Goal: Task Accomplishment & Management: Manage account settings

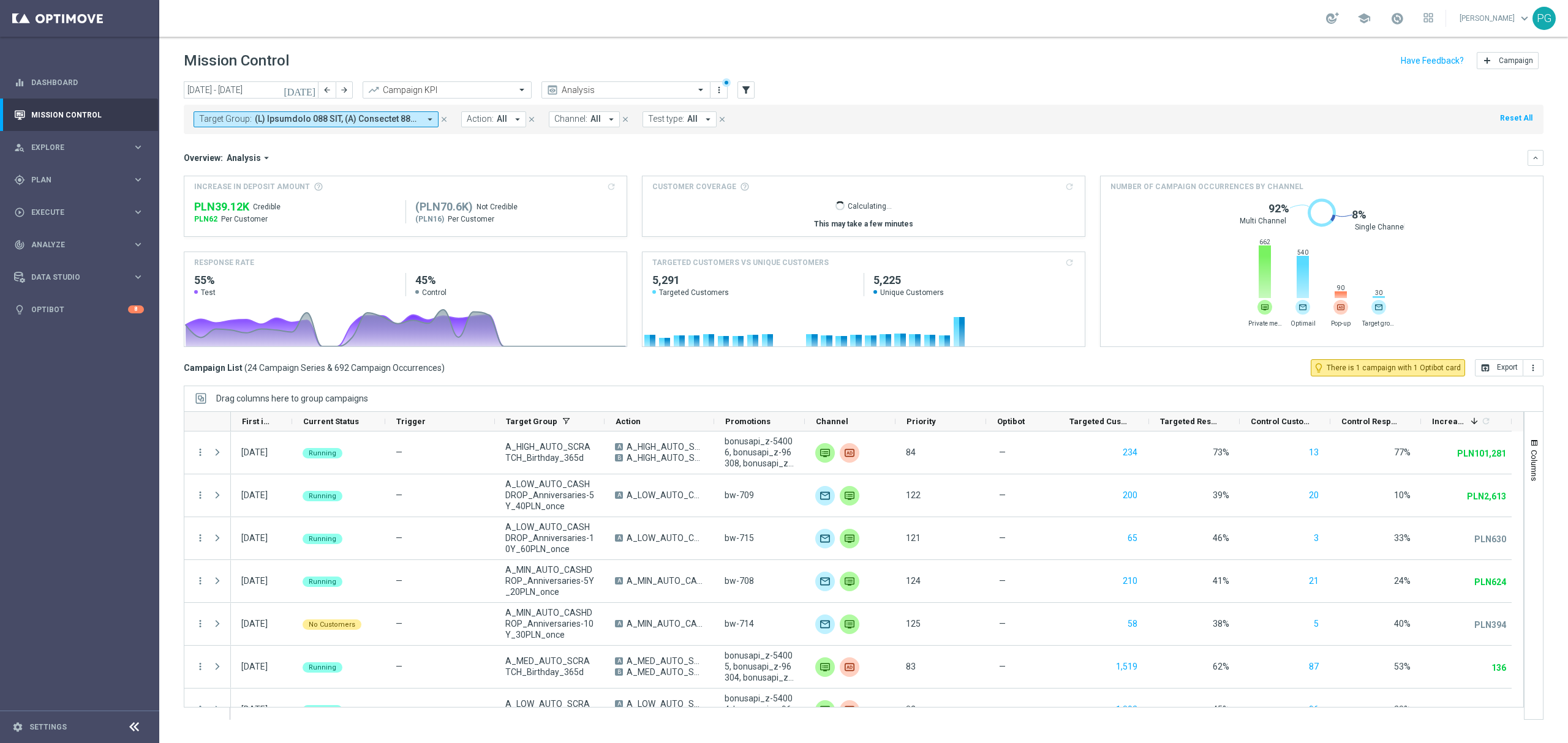
click at [959, 77] on header "Mission Control add Campaign" at bounding box center [863, 59] width 1408 height 45
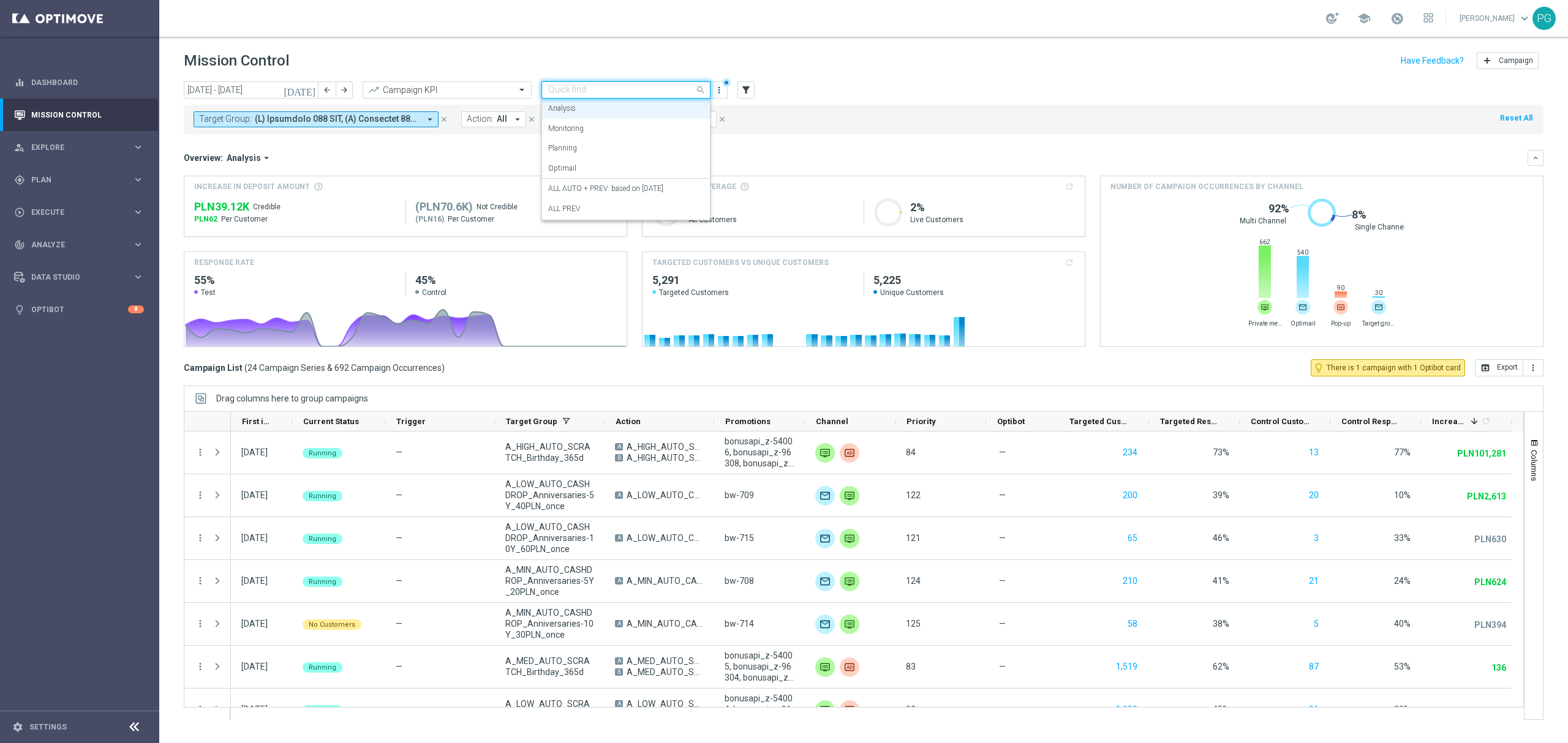
click at [566, 91] on input "text" at bounding box center [613, 90] width 131 height 10
click at [309, 86] on icon "[DATE]" at bounding box center [300, 90] width 33 height 11
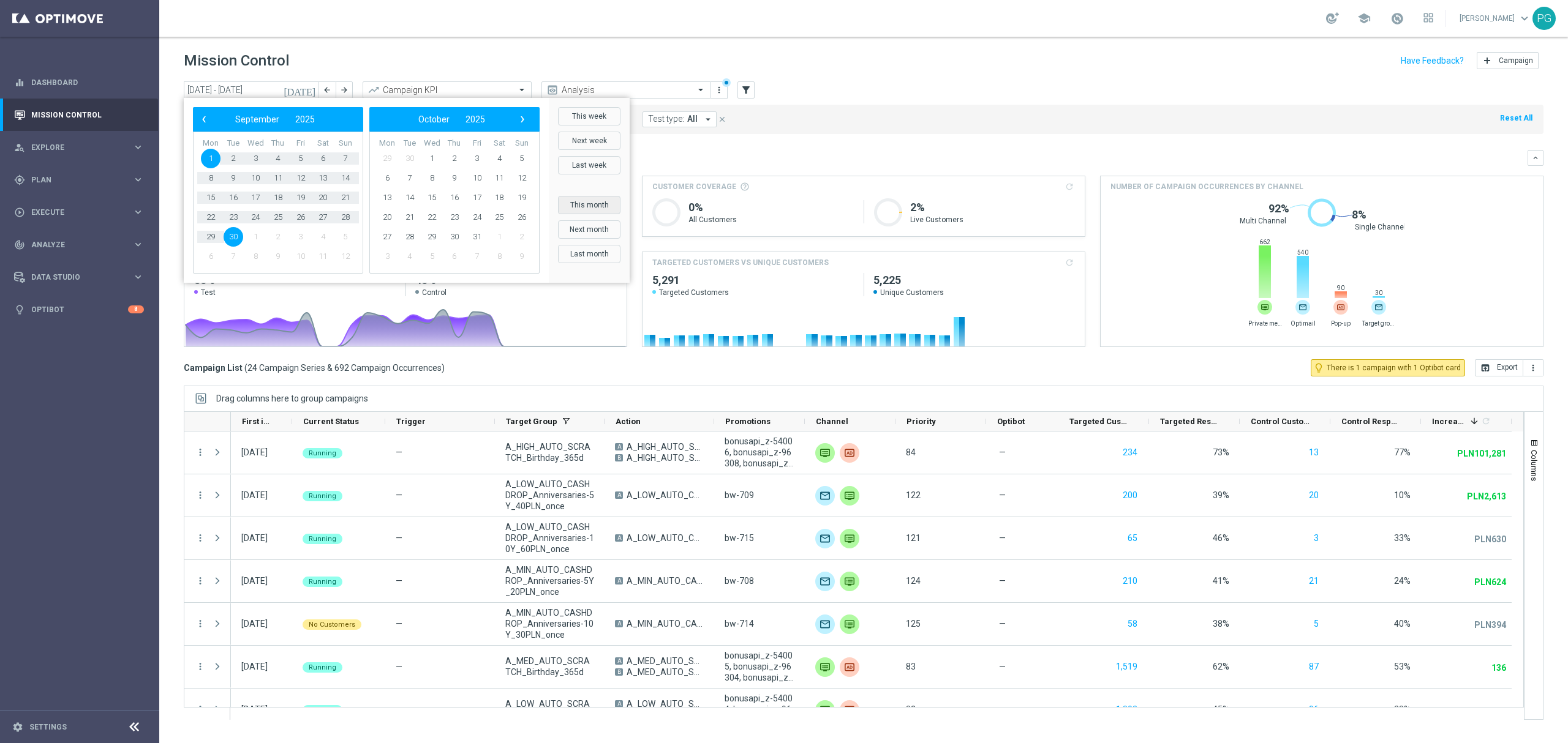
click at [590, 208] on button "This month" at bounding box center [589, 206] width 63 height 19
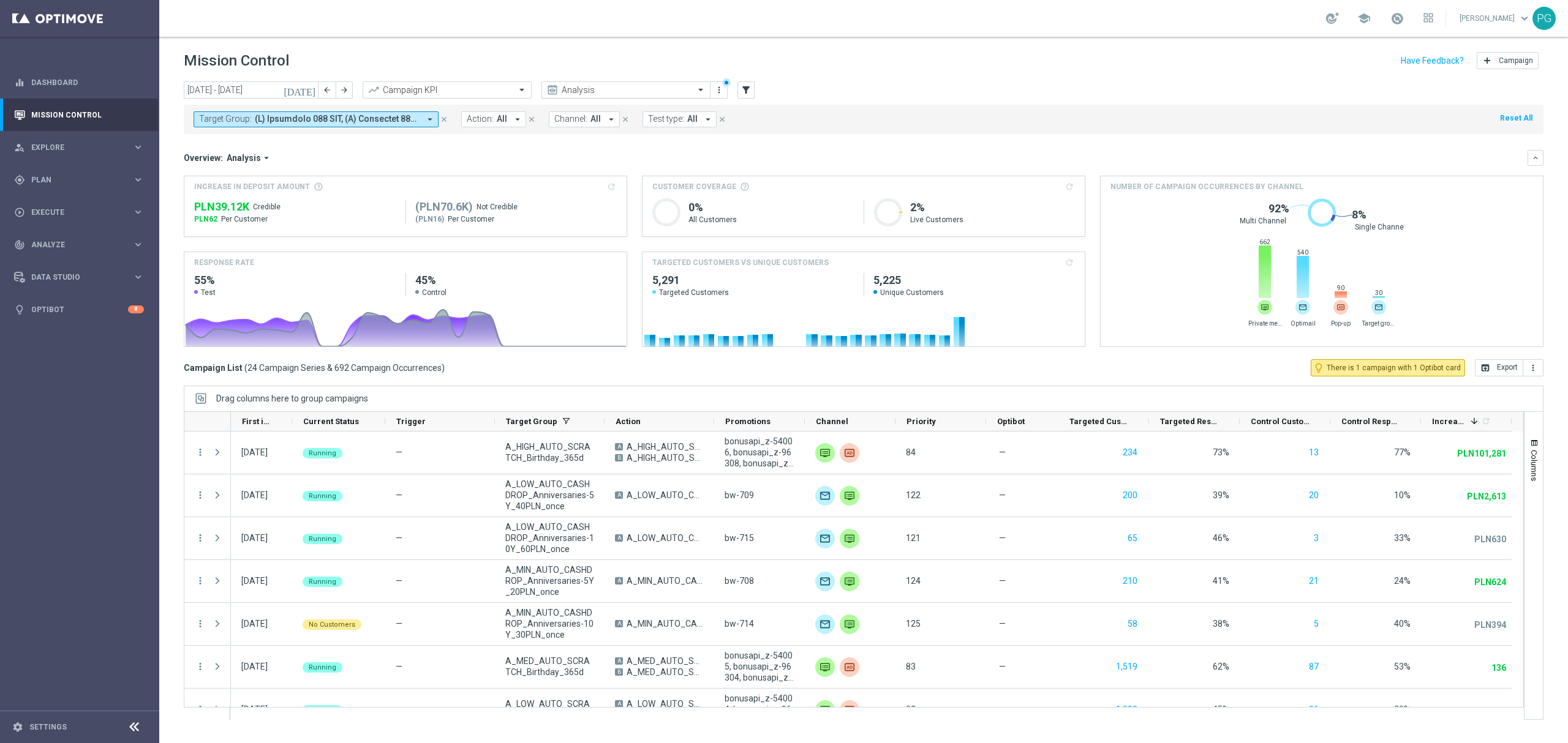
click at [631, 85] on div "Analysis" at bounding box center [628, 90] width 133 height 10
click at [583, 192] on label "ALL AUTO + PREV: based on 09.07.2025" at bounding box center [605, 189] width 115 height 10
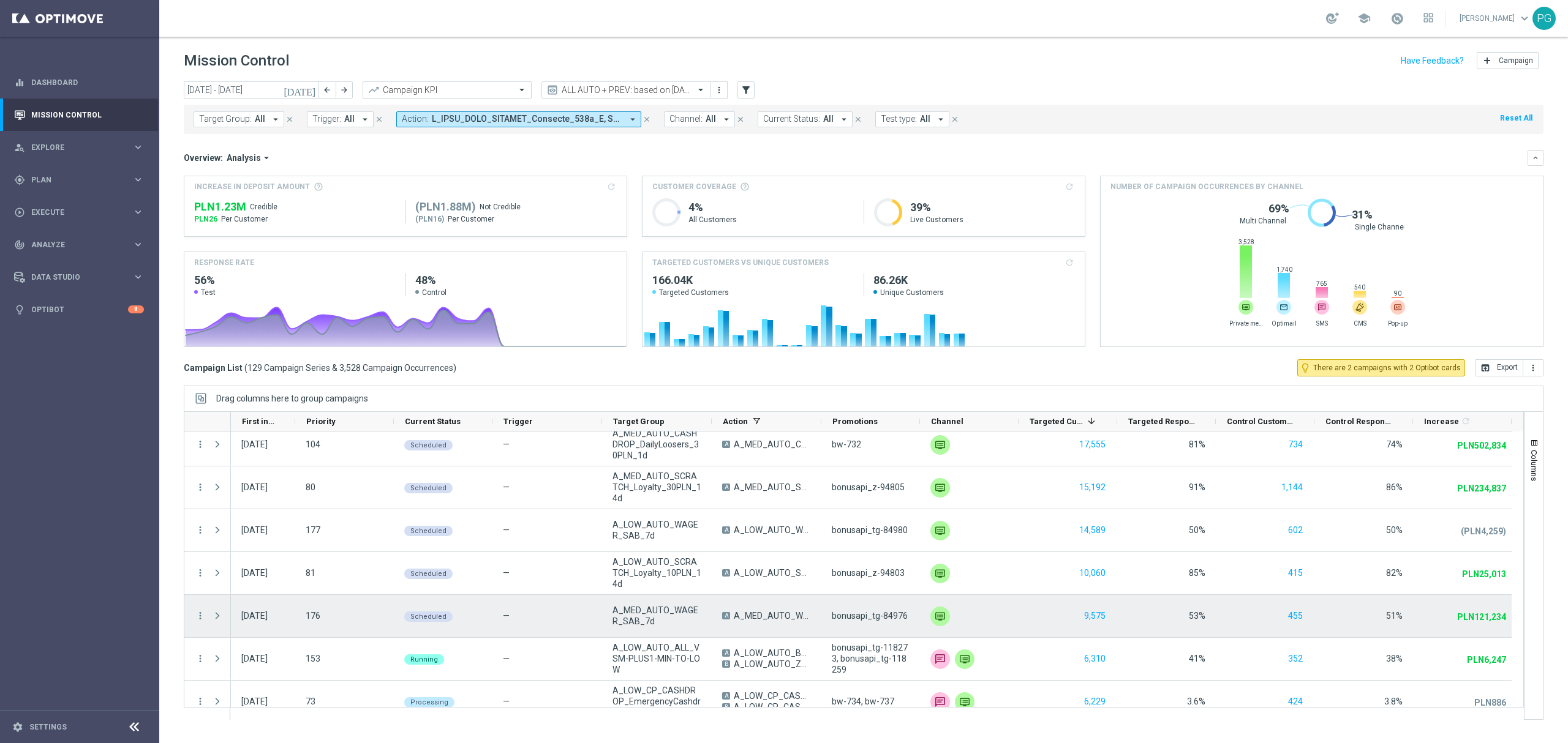
scroll to position [8, 0]
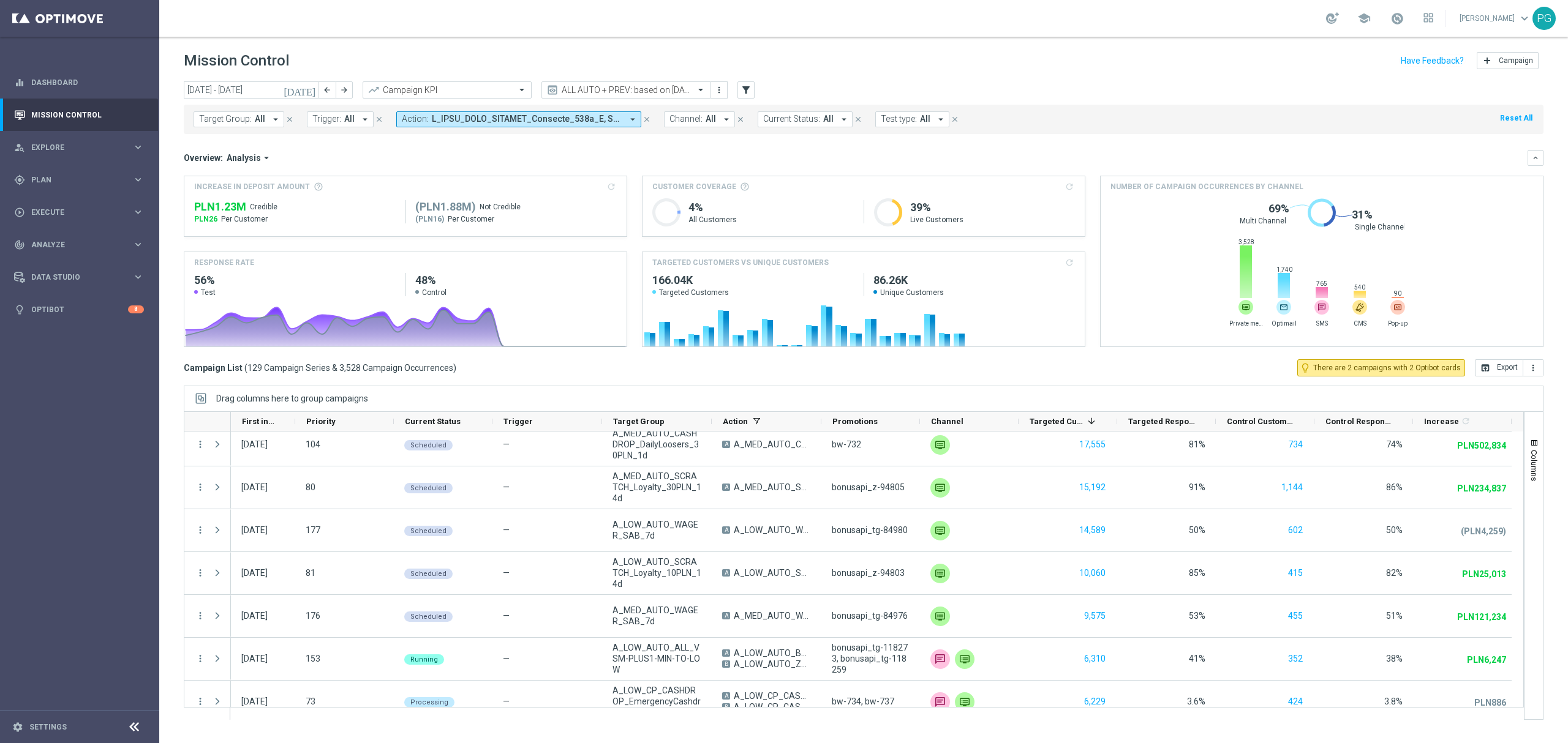
click at [440, 121] on span at bounding box center [527, 119] width 191 height 10
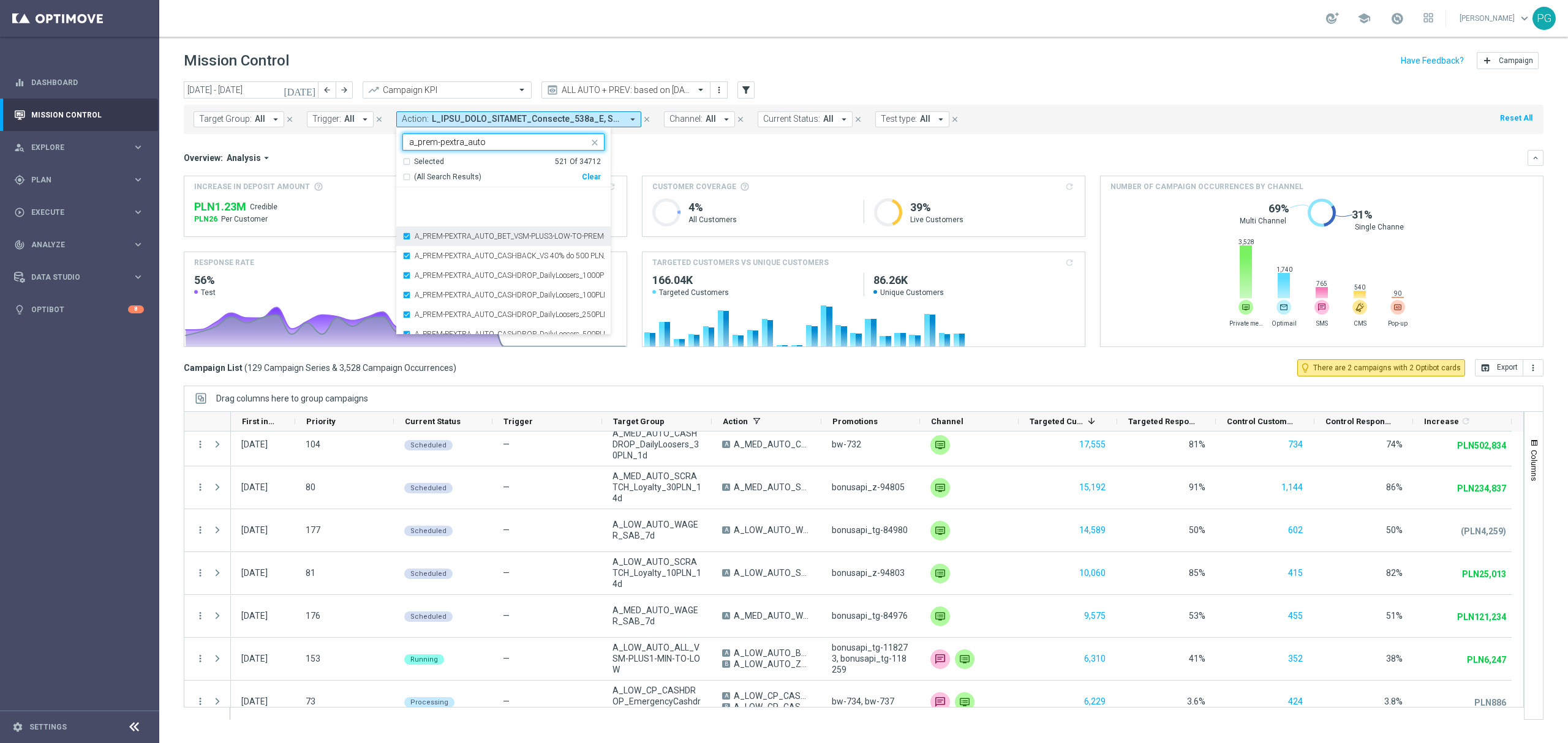
scroll to position [127, 0]
click at [442, 250] on label "A_PREM-PEXTRA_AUTO_OFFER_WELCOME_PW_BEZ_MRKT_WEEKLY" at bounding box center [510, 246] width 190 height 7
type input "a_prem-pextra_auto"
click at [442, 225] on label "A_PREM-PEXTRA_AUTO_CASHDROP_WELCOME_PW_MRKT_WEEKLY" at bounding box center [510, 226] width 190 height 7
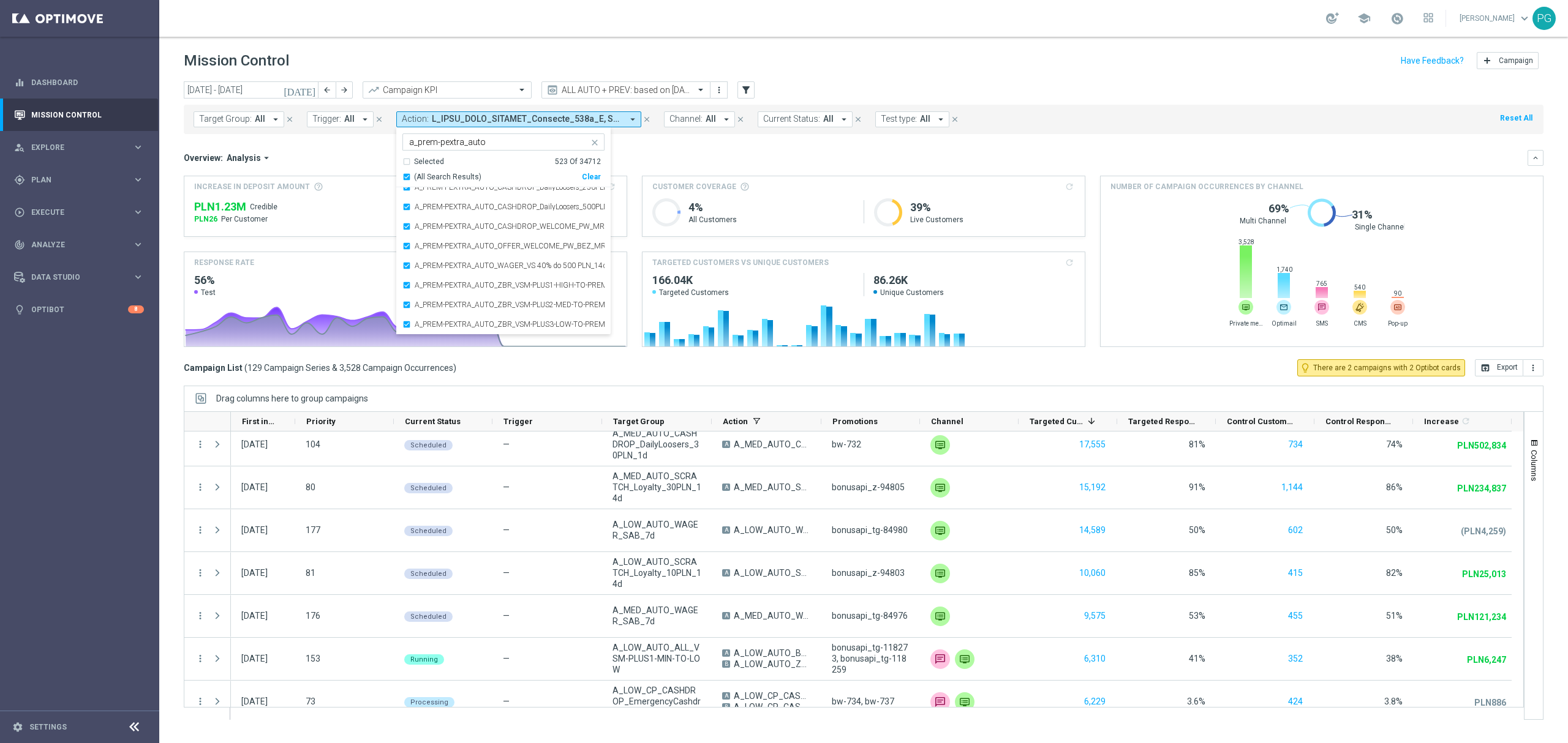
click at [682, 147] on mini-dashboard "Overview: Analysis arrow_drop_down keyboard_arrow_down Increase In Deposit Amou…" at bounding box center [863, 246] width 1360 height 225
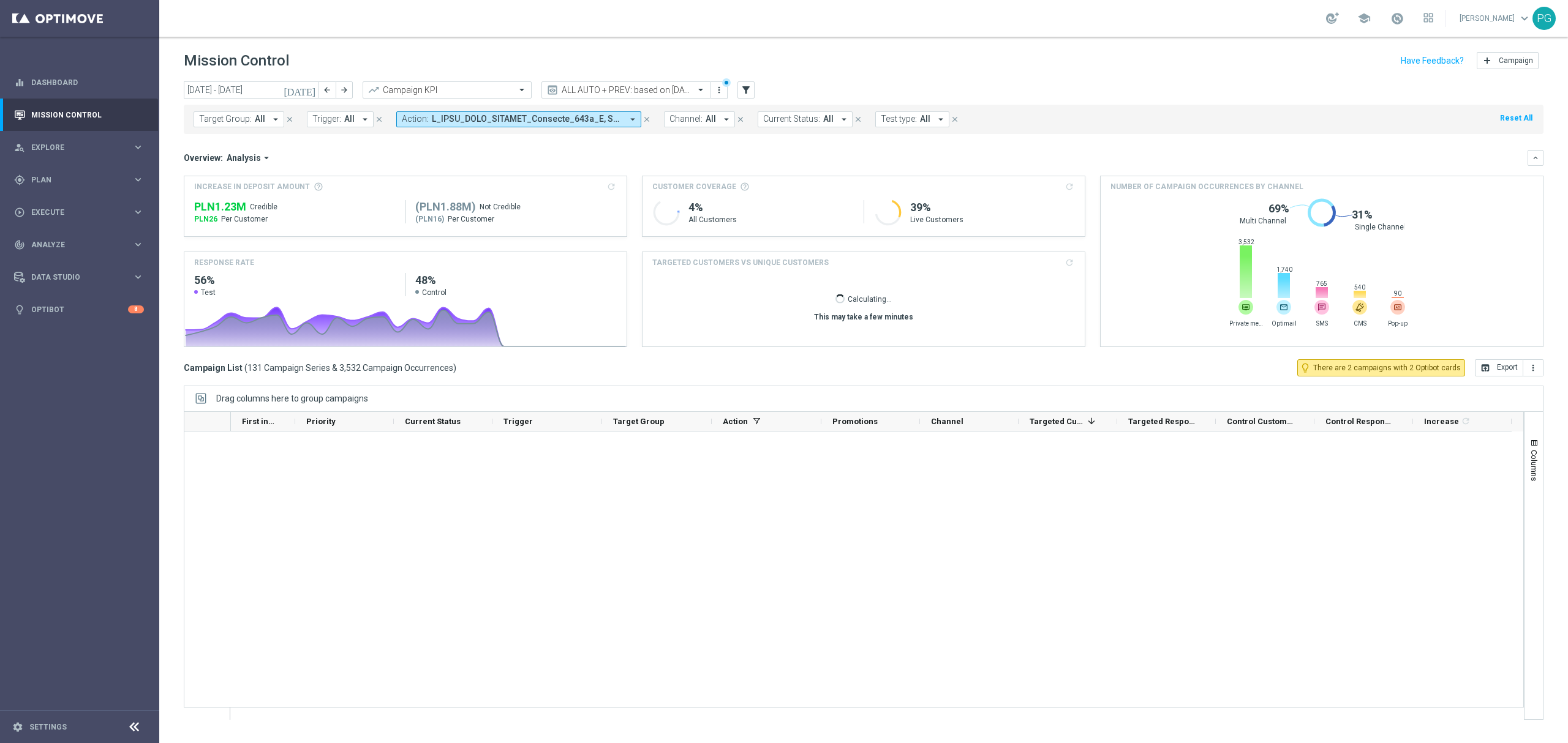
scroll to position [5338, 0]
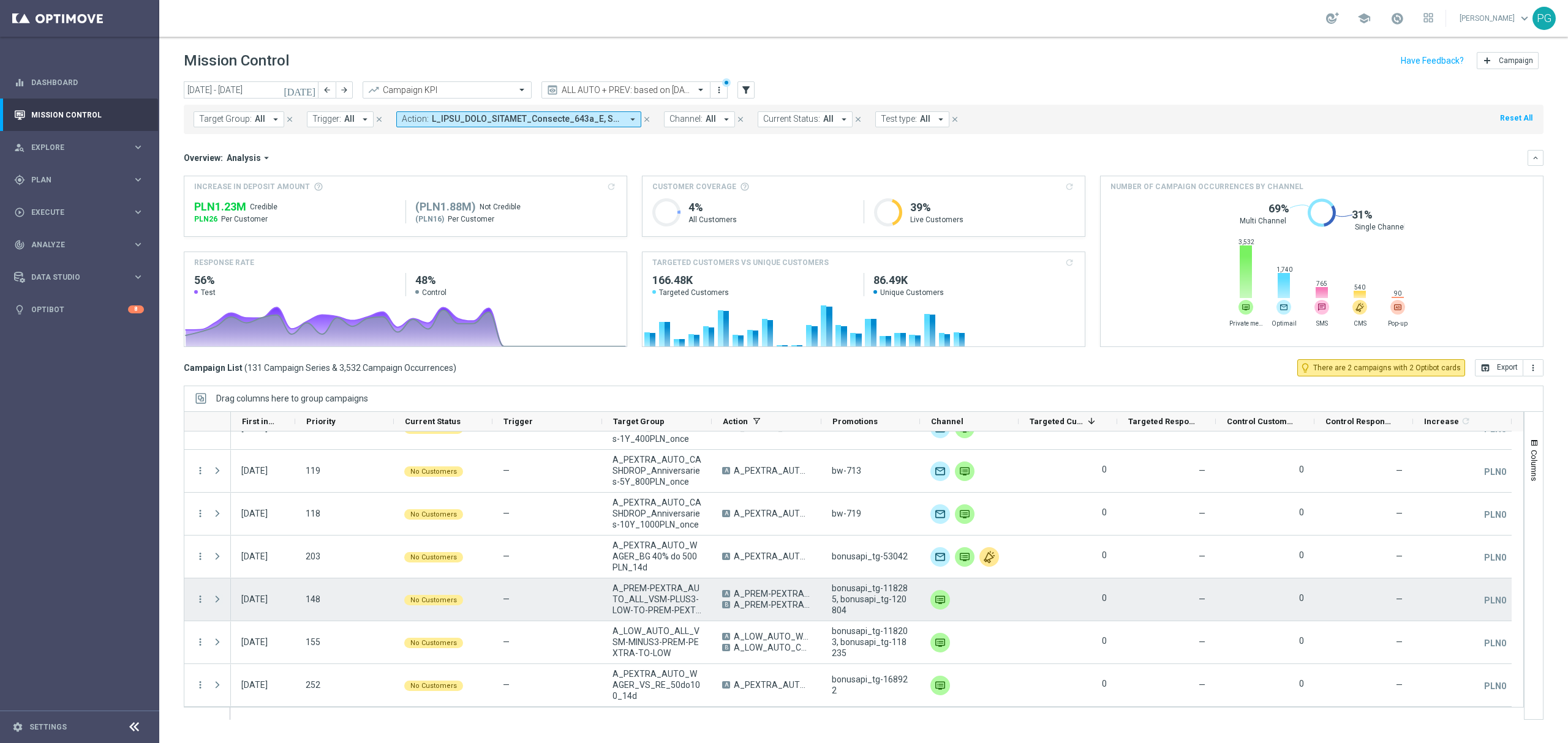
click at [219, 601] on span at bounding box center [217, 599] width 11 height 10
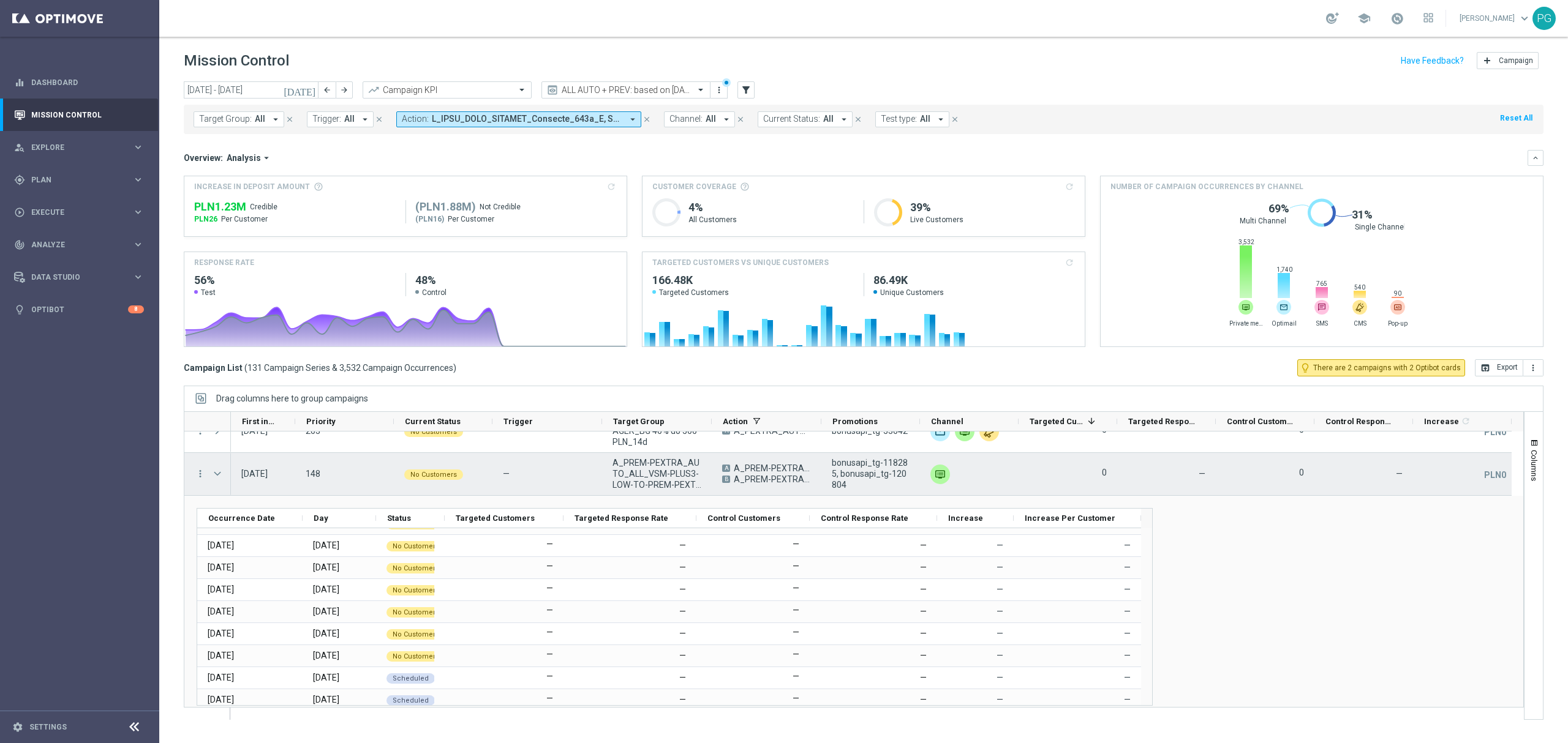
scroll to position [5463, 0]
click at [223, 473] on span at bounding box center [217, 474] width 11 height 10
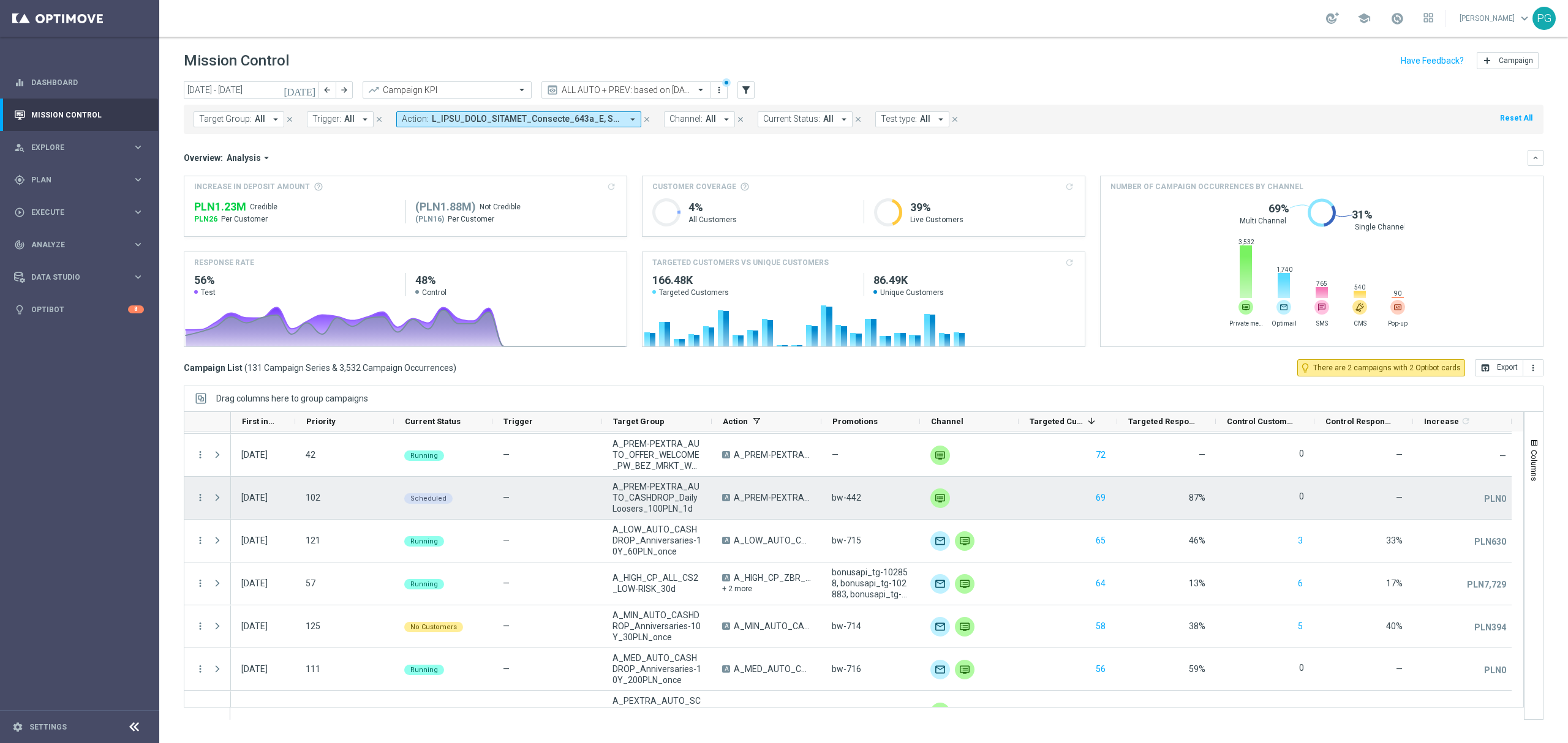
scroll to position [3384, 0]
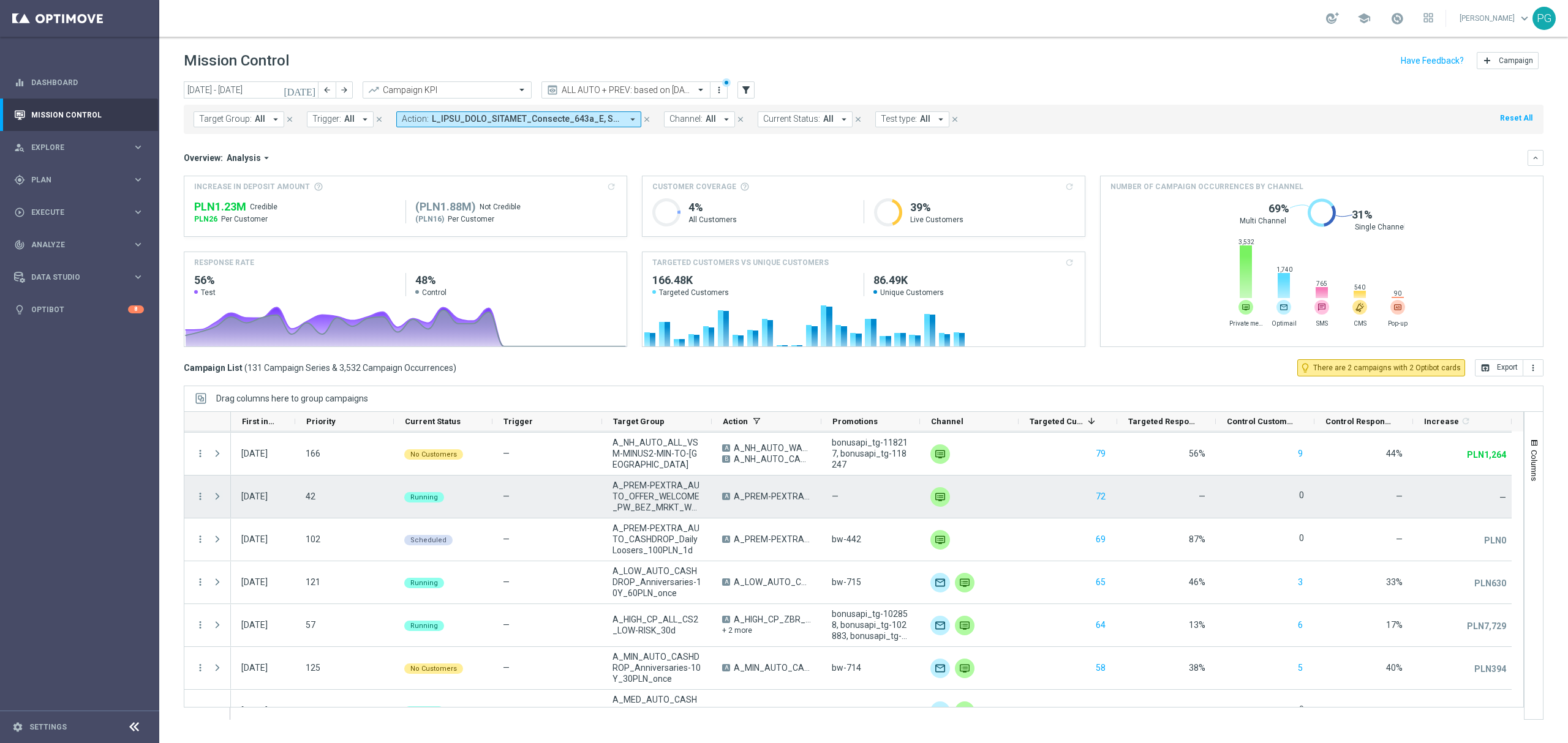
click at [214, 498] on span at bounding box center [217, 497] width 11 height 10
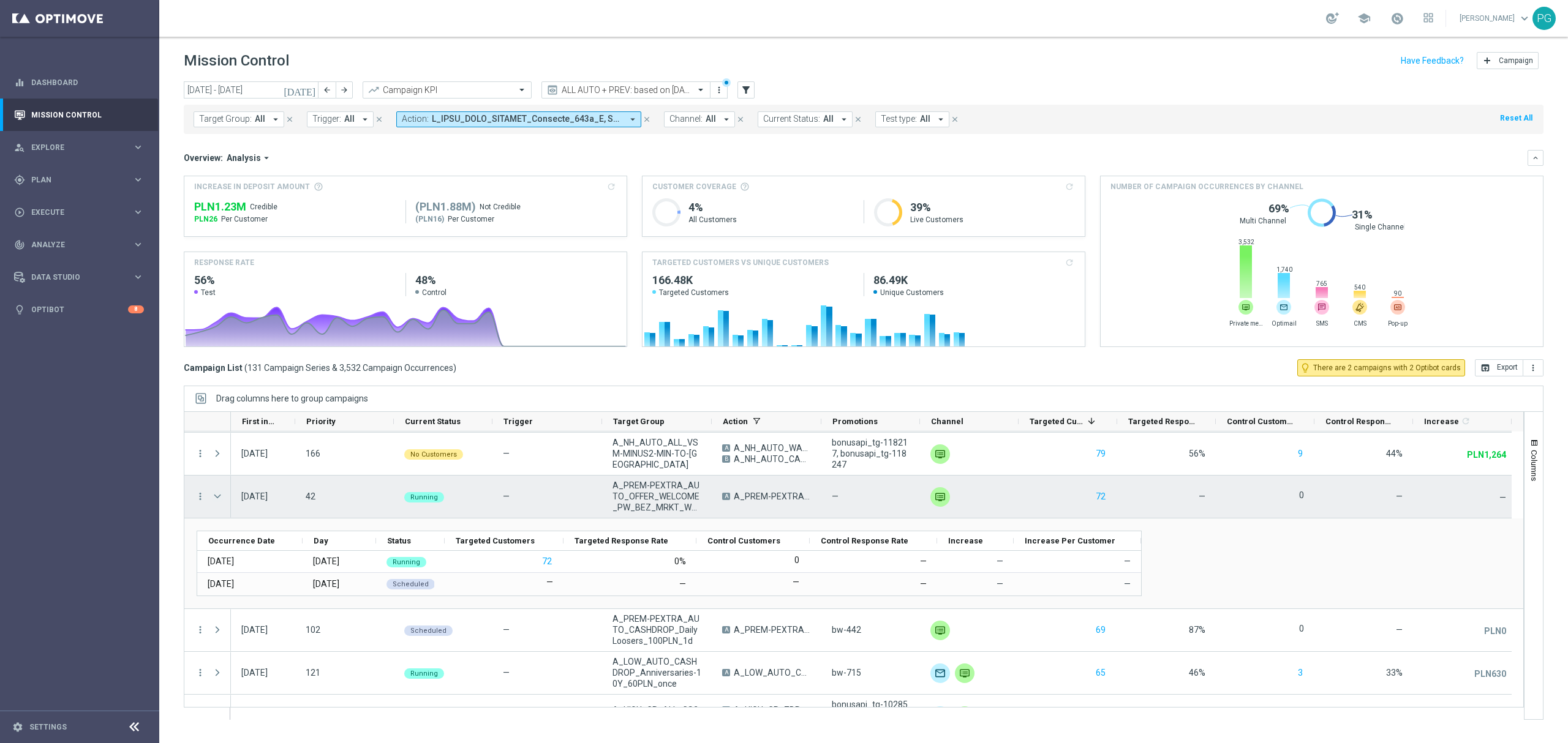
click at [223, 498] on span at bounding box center [217, 497] width 11 height 10
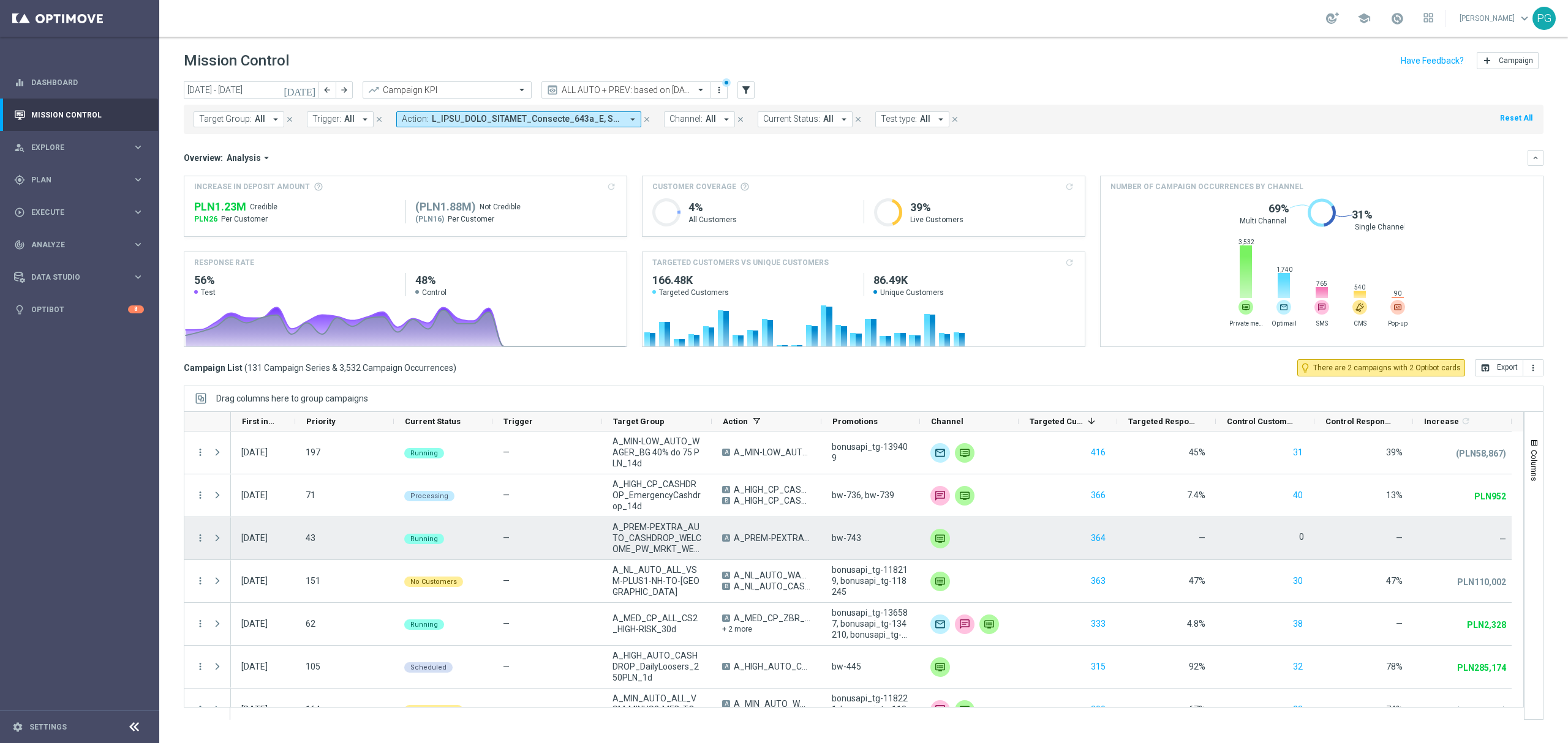
scroll to position [1883, 0]
click at [226, 519] on div "more_vert" at bounding box center [207, 498] width 47 height 43
click at [224, 540] on span at bounding box center [219, 540] width 14 height 24
click at [213, 540] on span at bounding box center [217, 540] width 11 height 10
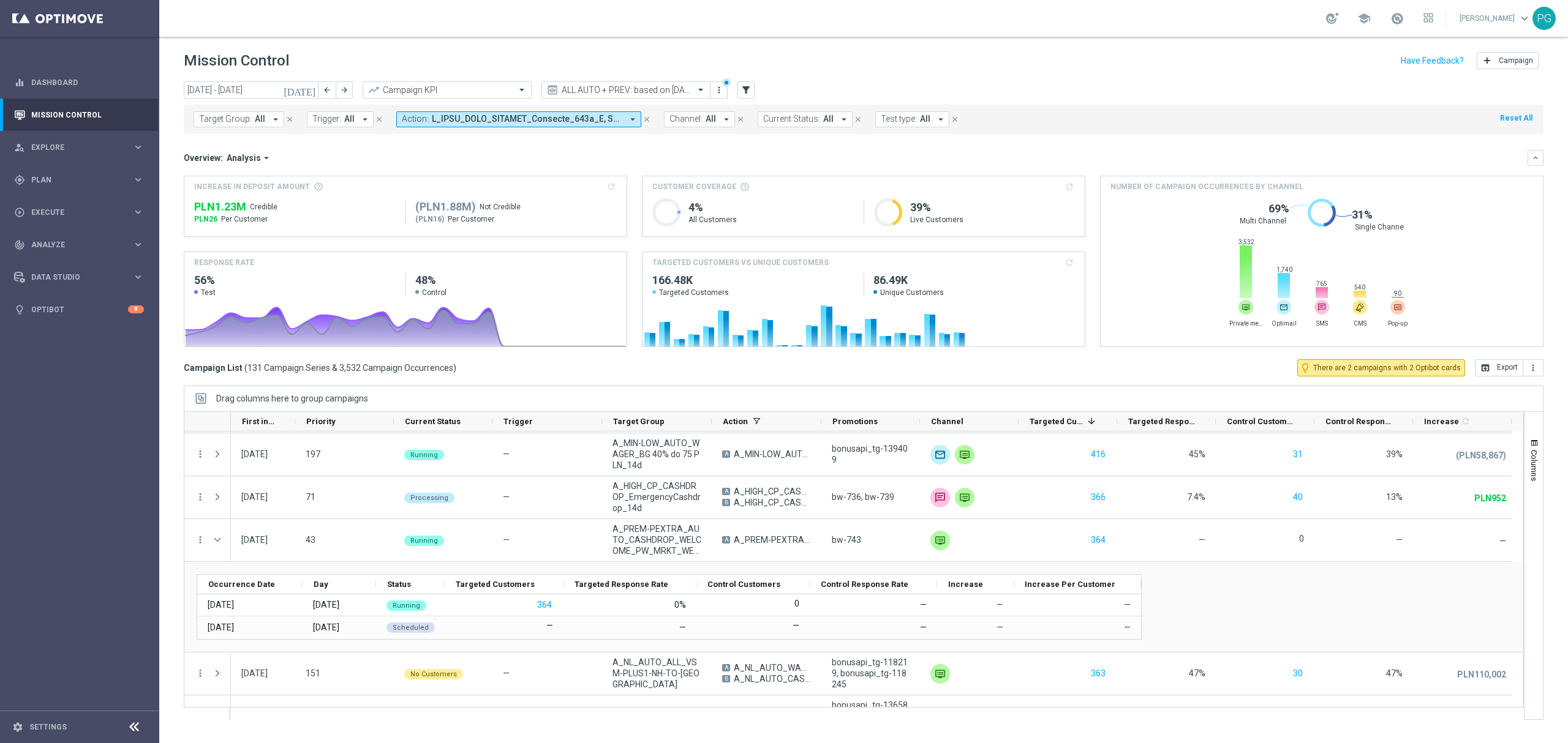
click at [606, 121] on span at bounding box center [527, 119] width 191 height 10
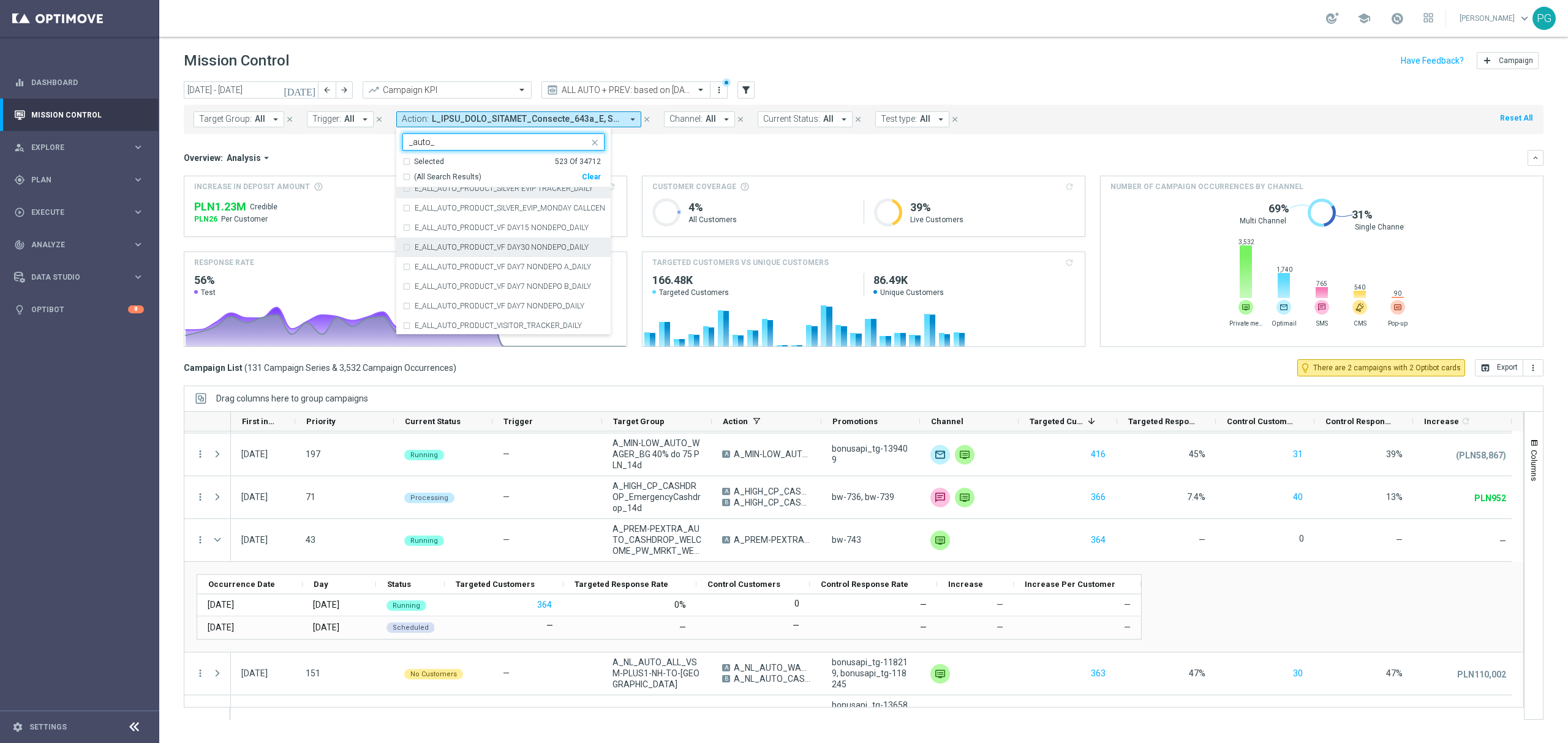
scroll to position [9020, 0]
type input "_auto_"
click at [684, 152] on div "Overview: Analysis arrow_drop_down" at bounding box center [856, 157] width 1344 height 11
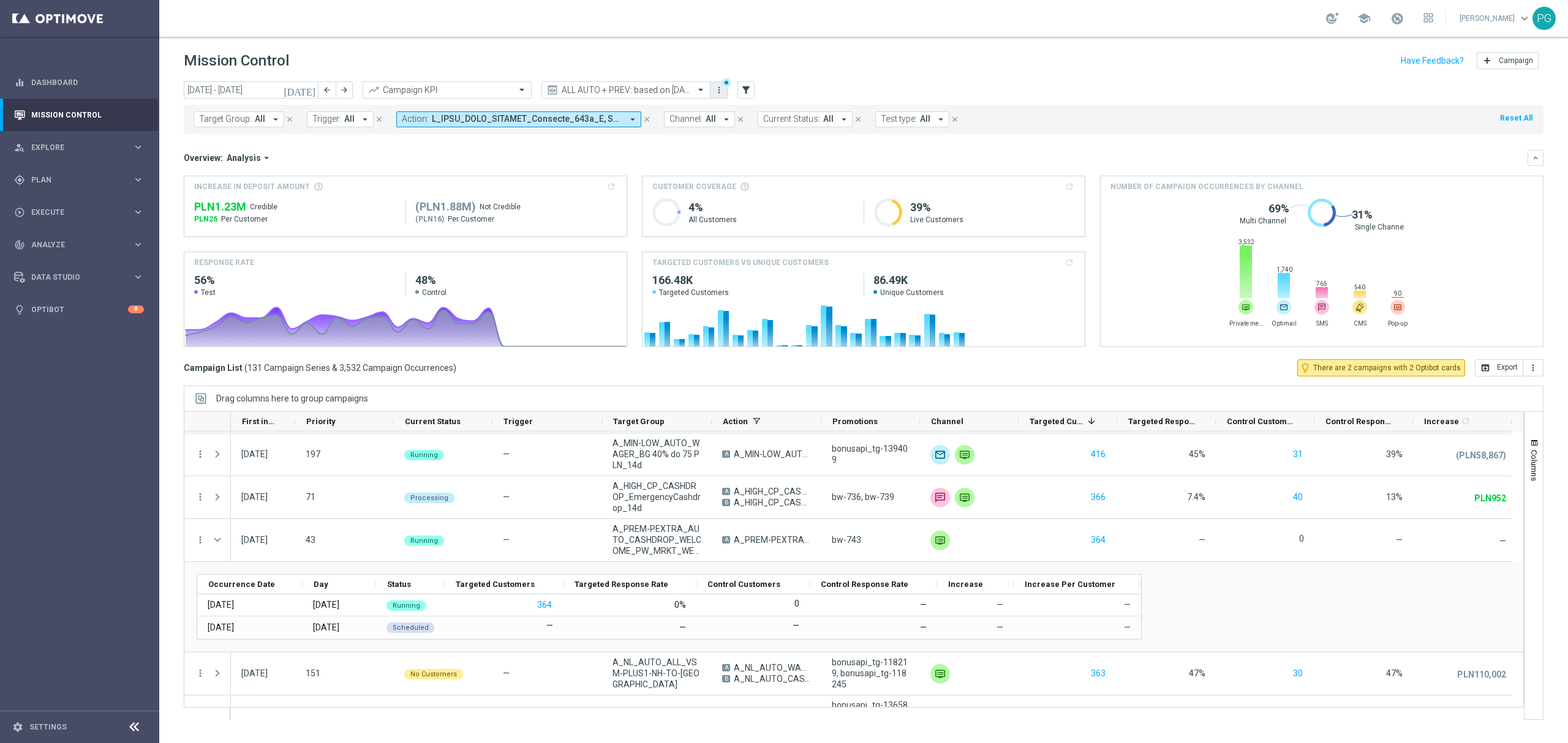
click at [717, 93] on icon "more_vert" at bounding box center [719, 90] width 10 height 10
click at [740, 110] on div "Save view" at bounding box center [783, 113] width 111 height 9
click at [723, 94] on icon "more_vert" at bounding box center [719, 90] width 10 height 10
click at [738, 147] on div "Manage views" at bounding box center [764, 147] width 74 height 9
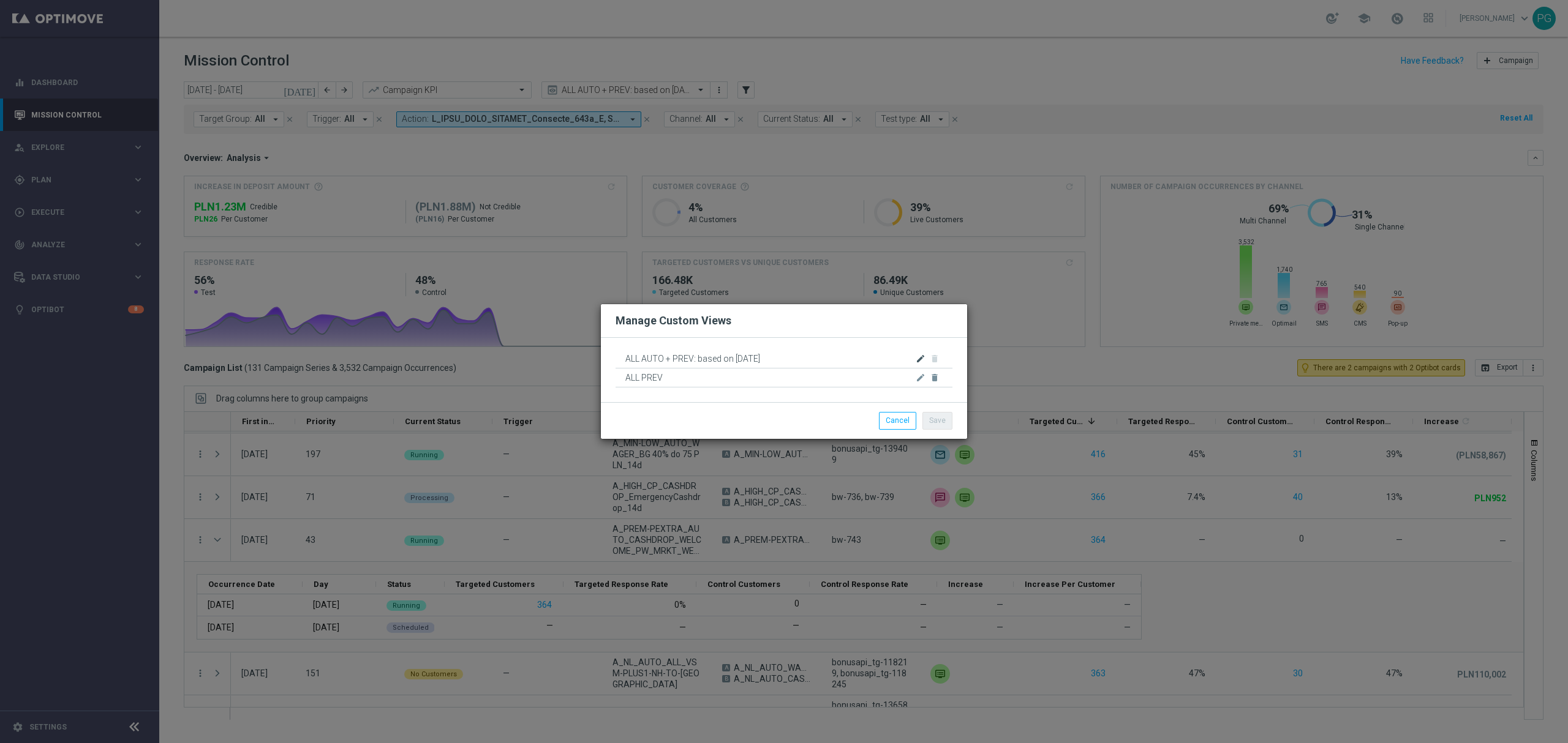
click at [924, 360] on icon "edit" at bounding box center [921, 359] width 10 height 10
drag, startPoint x: 728, startPoint y: 359, endPoint x: 750, endPoint y: 360, distance: 22.0
click at [750, 360] on input "ALL AUTO + PREV: based on 09.07.2025" at bounding box center [784, 358] width 337 height 17
type input "ALL AUTO + PREV: based on 22.09.2025"
click at [930, 423] on button "Save" at bounding box center [937, 421] width 30 height 17
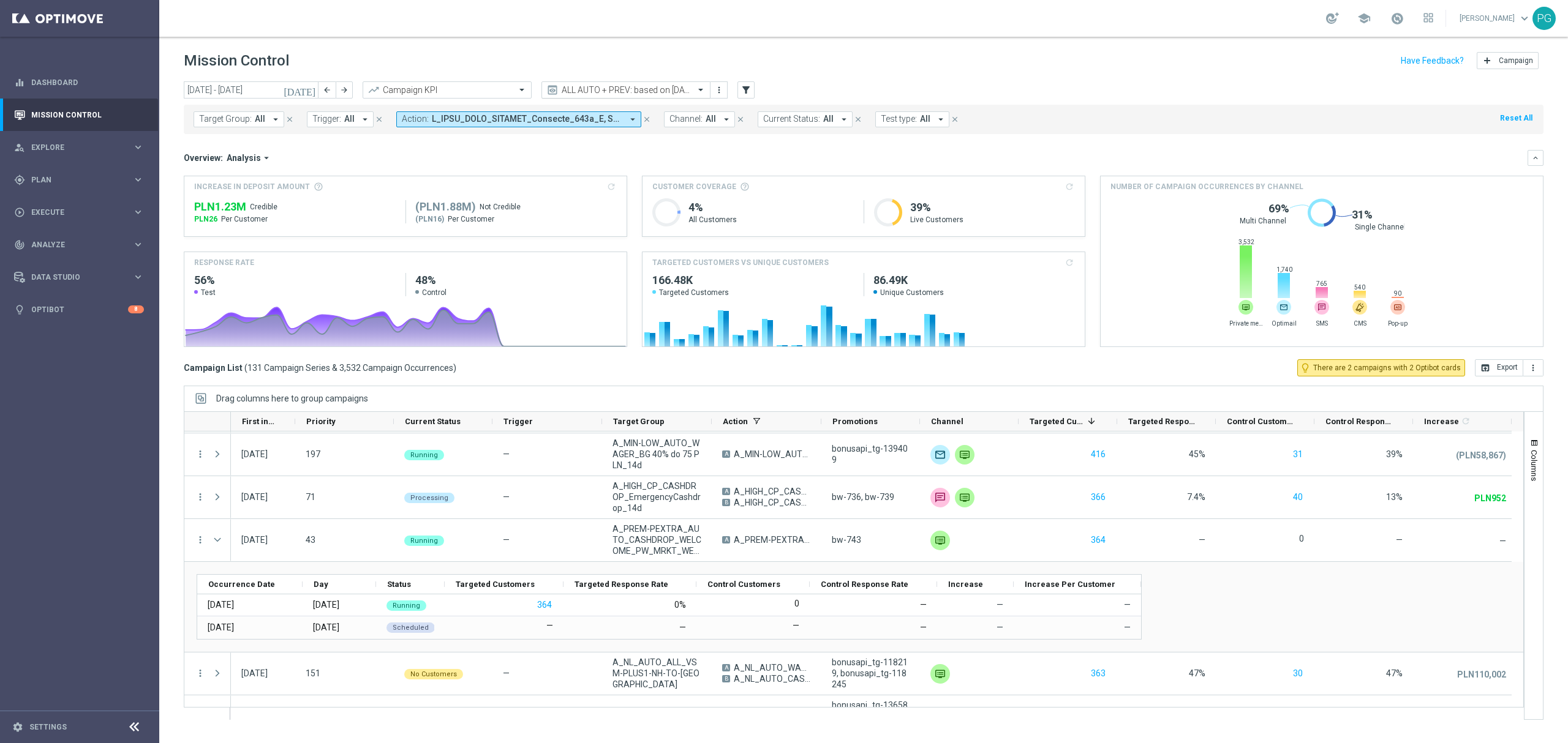
click at [692, 93] on div at bounding box center [625, 90] width 168 height 10
click at [721, 91] on icon "more_vert" at bounding box center [719, 90] width 10 height 10
click at [750, 143] on div "Manage views" at bounding box center [764, 147] width 74 height 9
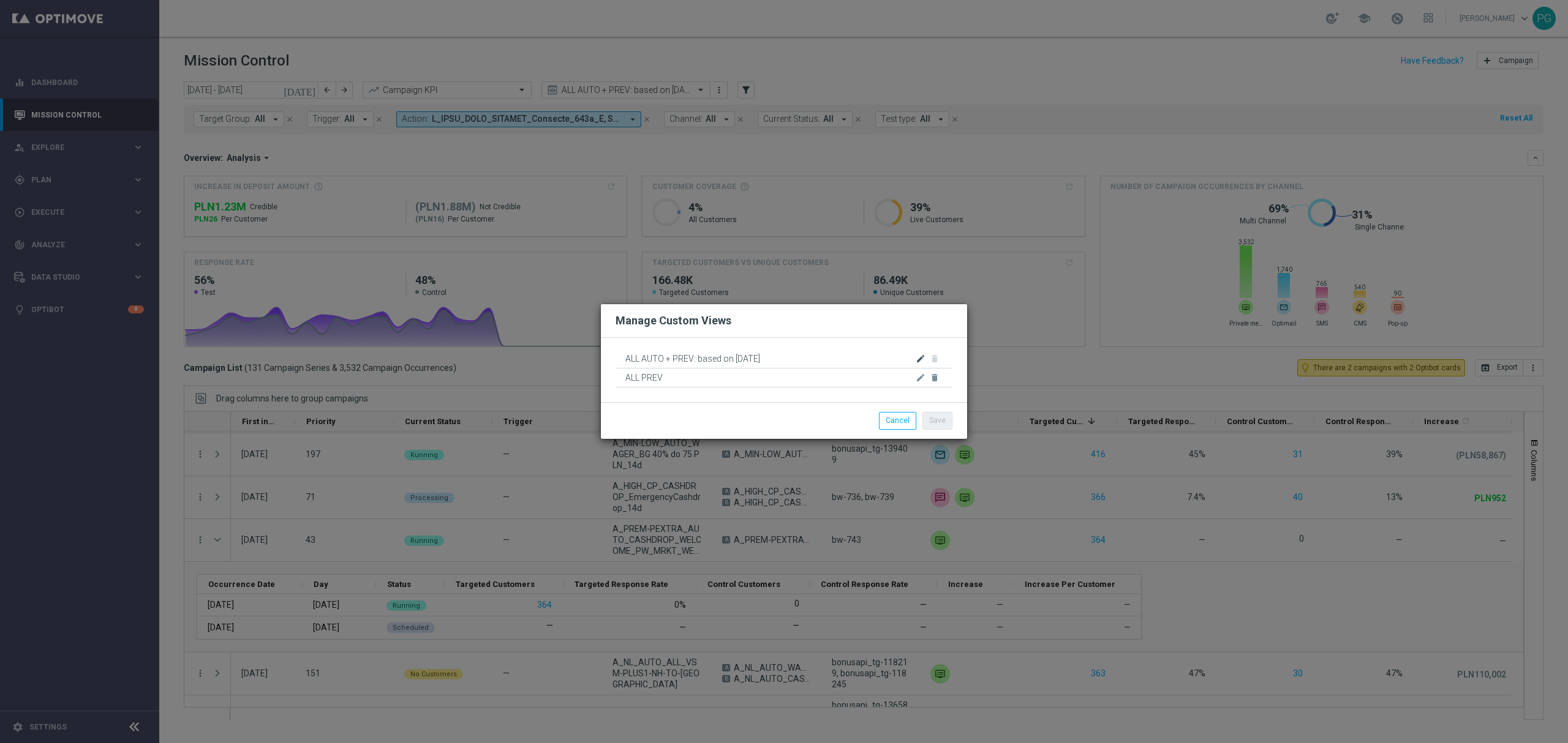
click at [921, 359] on icon "edit" at bounding box center [921, 359] width 10 height 10
drag, startPoint x: 725, startPoint y: 357, endPoint x: 693, endPoint y: 357, distance: 32.0
click at [693, 357] on input "ALL AUTO + PREV: based on 22.09.2025" at bounding box center [784, 358] width 337 height 17
type input "ALL AUTO + PREV: 22.09.2025"
click at [936, 420] on button "Save" at bounding box center [937, 421] width 30 height 17
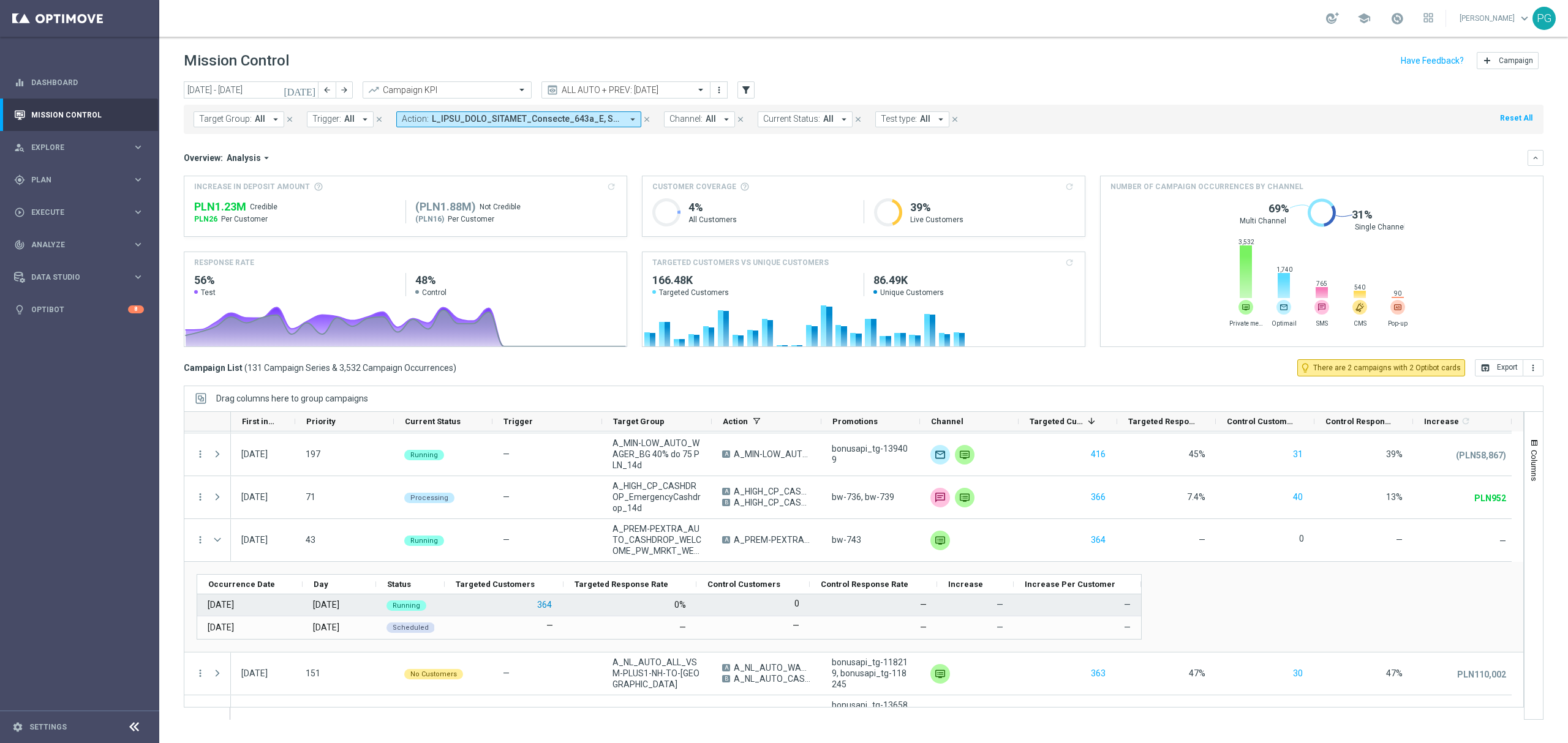
click at [544, 607] on button "364" at bounding box center [544, 604] width 17 height 15
click at [698, 87] on span at bounding box center [702, 90] width 15 height 10
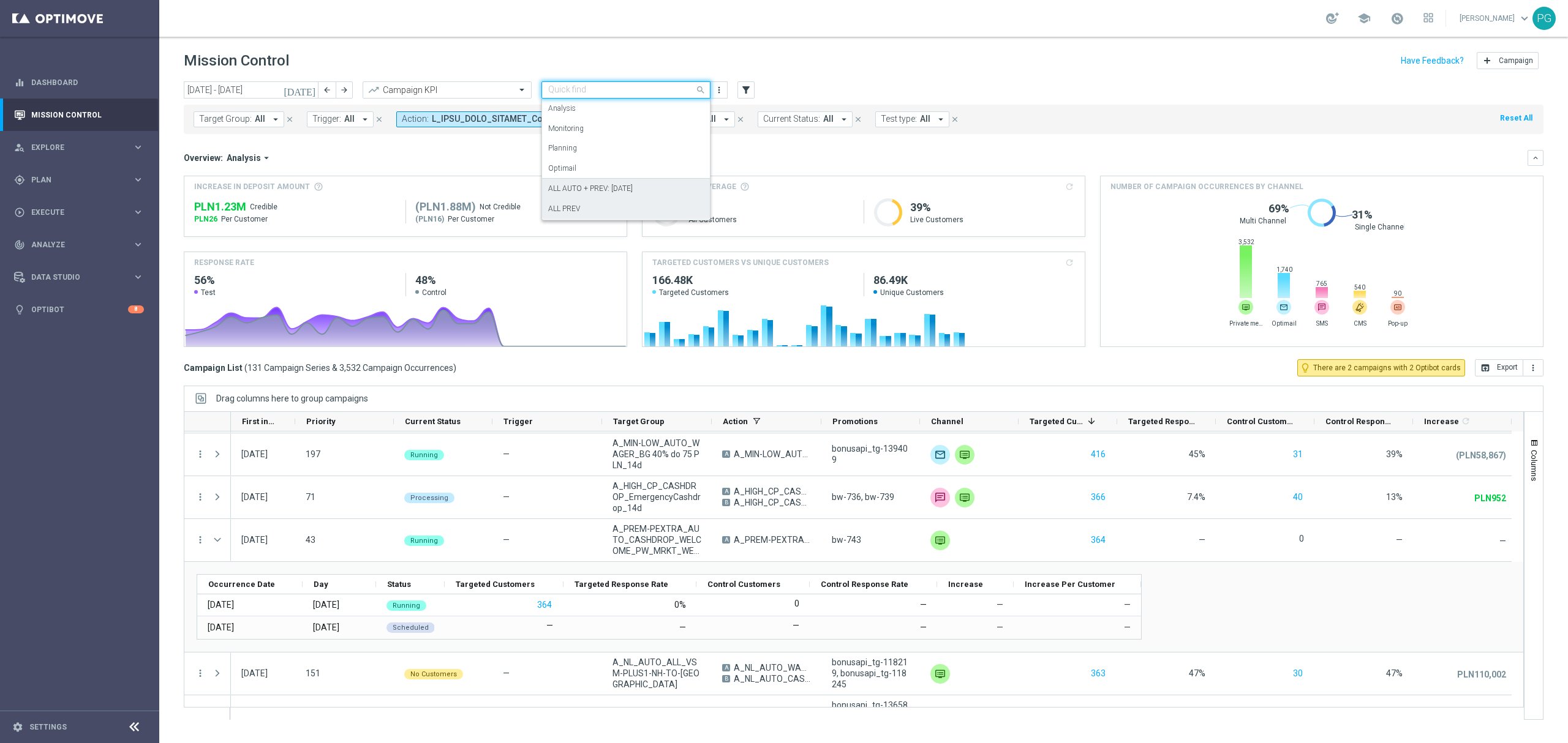
click at [627, 208] on div "ALL PREV" at bounding box center [625, 209] width 155 height 20
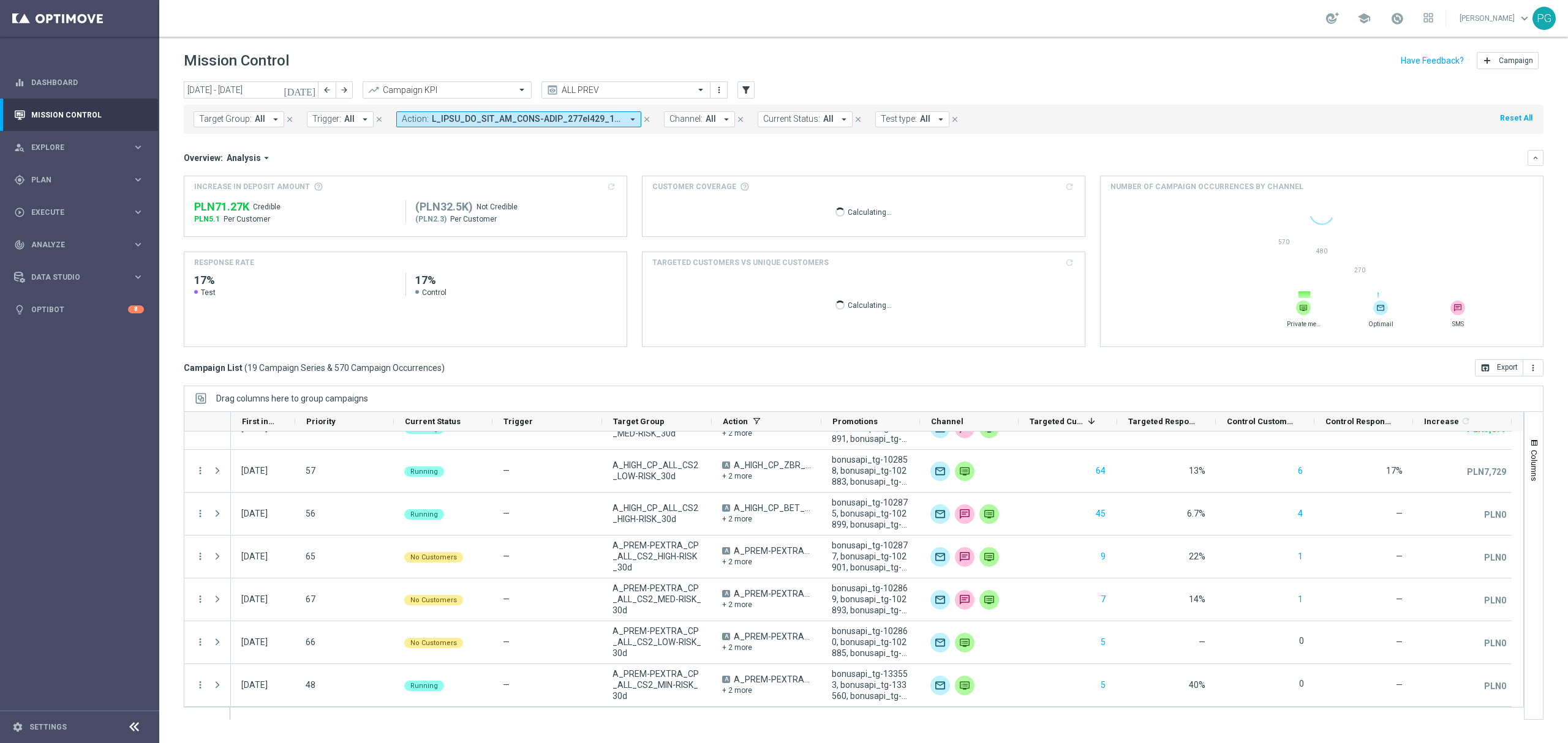
scroll to position [539, 0]
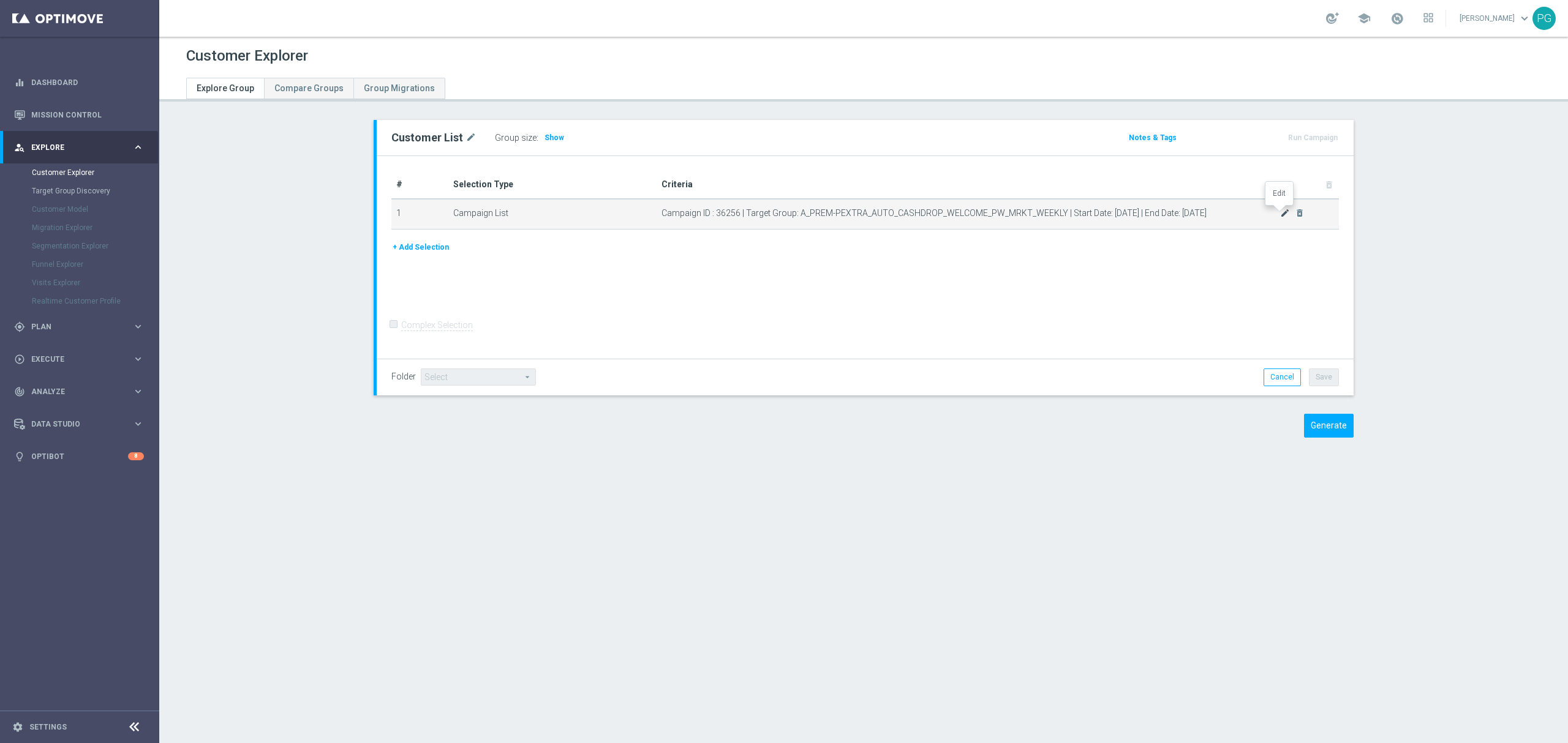
click at [1280, 218] on icon "mode_edit" at bounding box center [1285, 213] width 10 height 10
